Goal: Check status

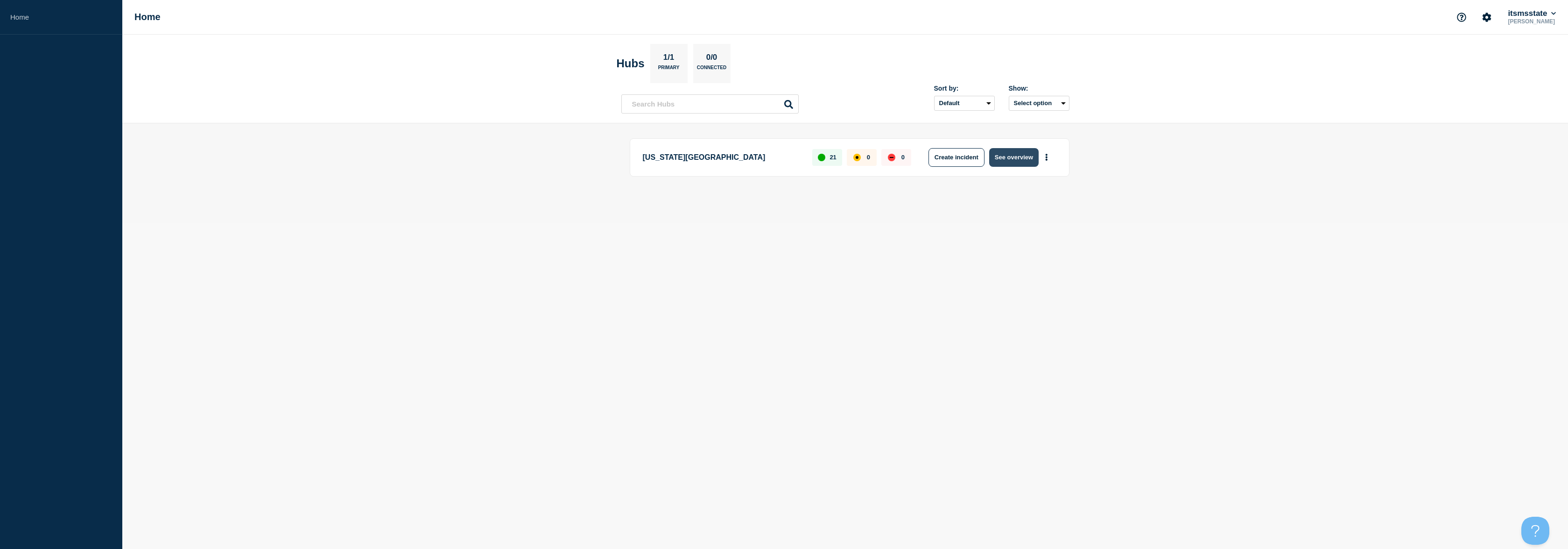
click at [1015, 161] on button "See overview" at bounding box center [1014, 157] width 50 height 18
